Goal: Browse casually: Explore the website without a specific task or goal

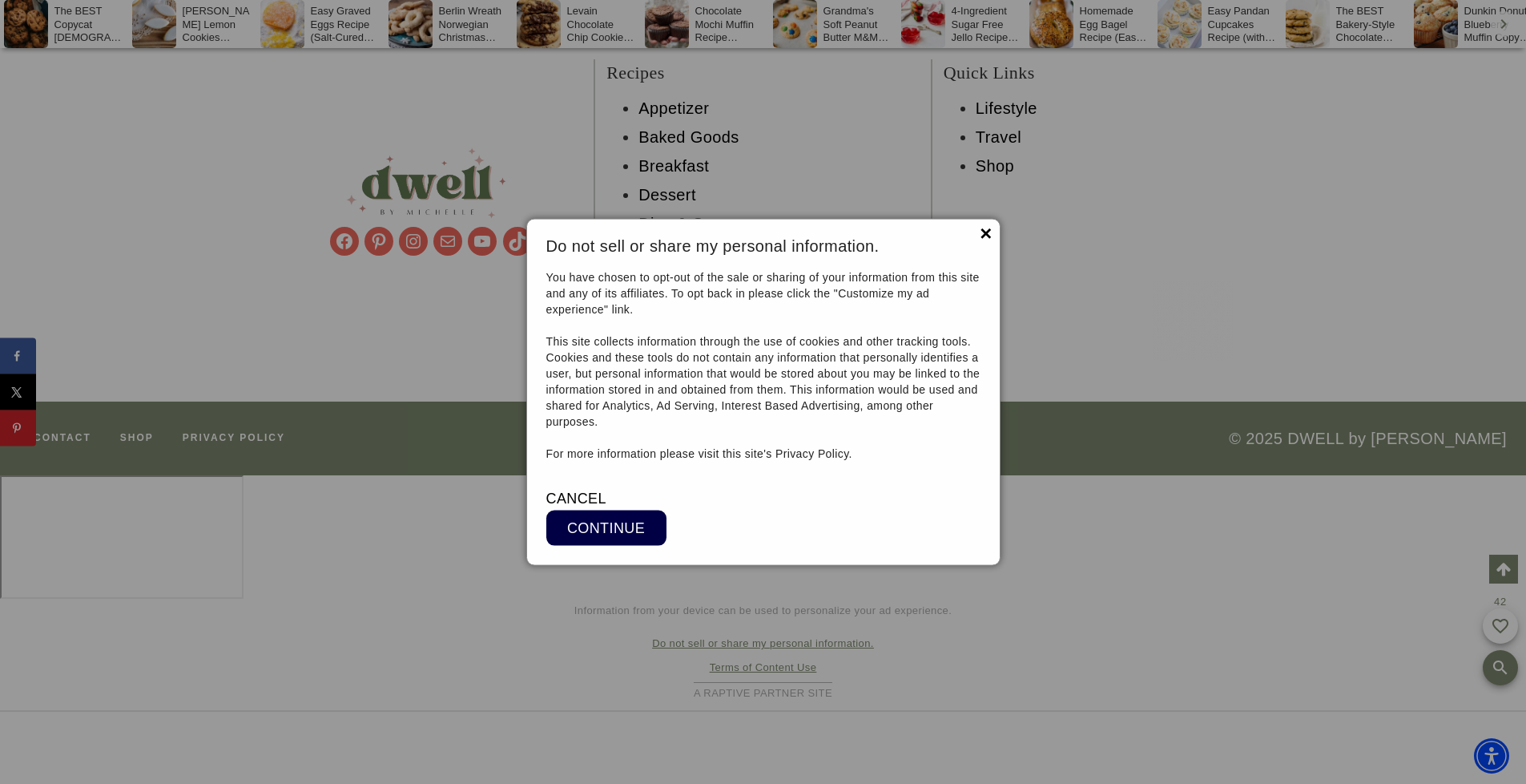
scroll to position [15710, 0]
